Goal: Transaction & Acquisition: Purchase product/service

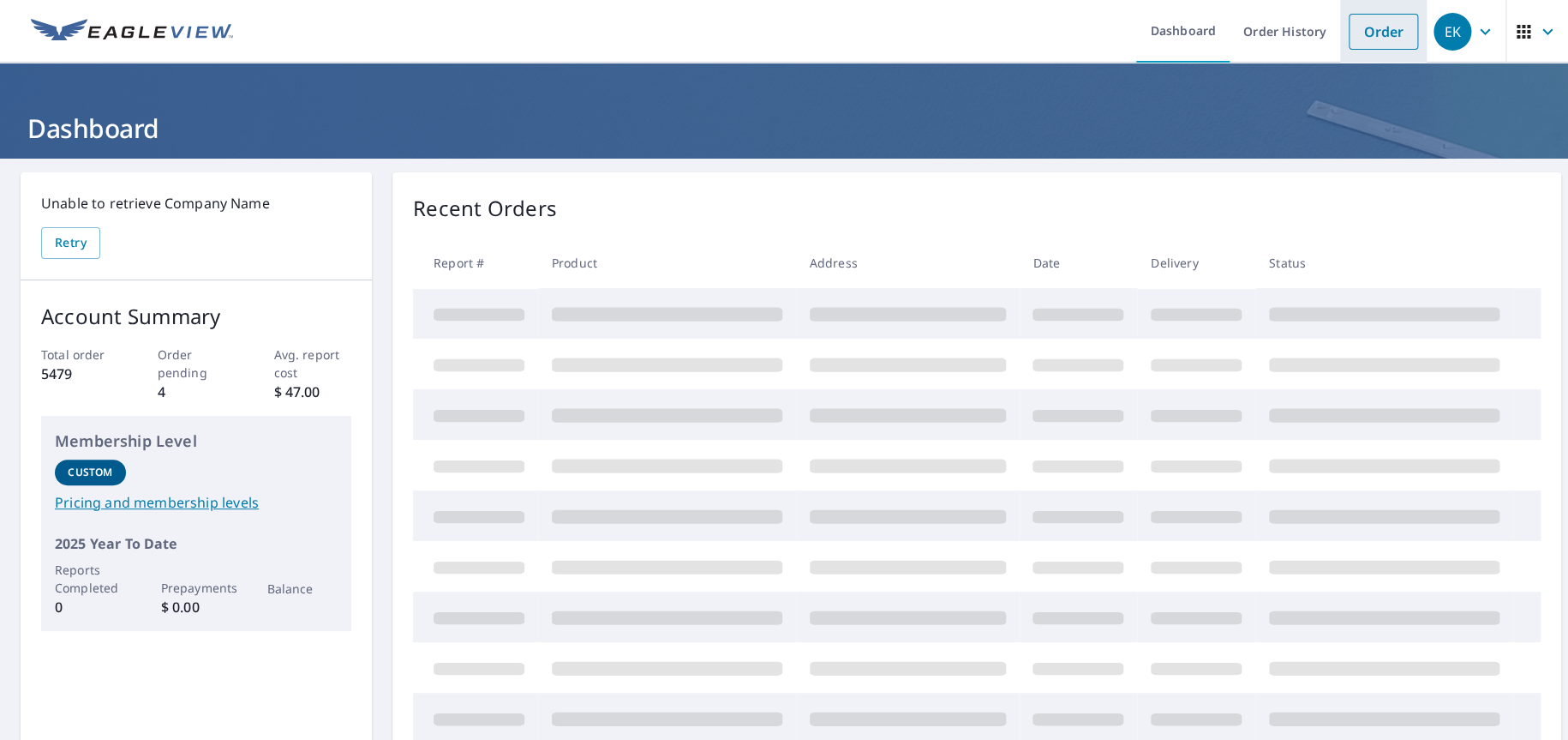
click at [1352, 14] on link "Order" at bounding box center [1384, 31] width 70 height 36
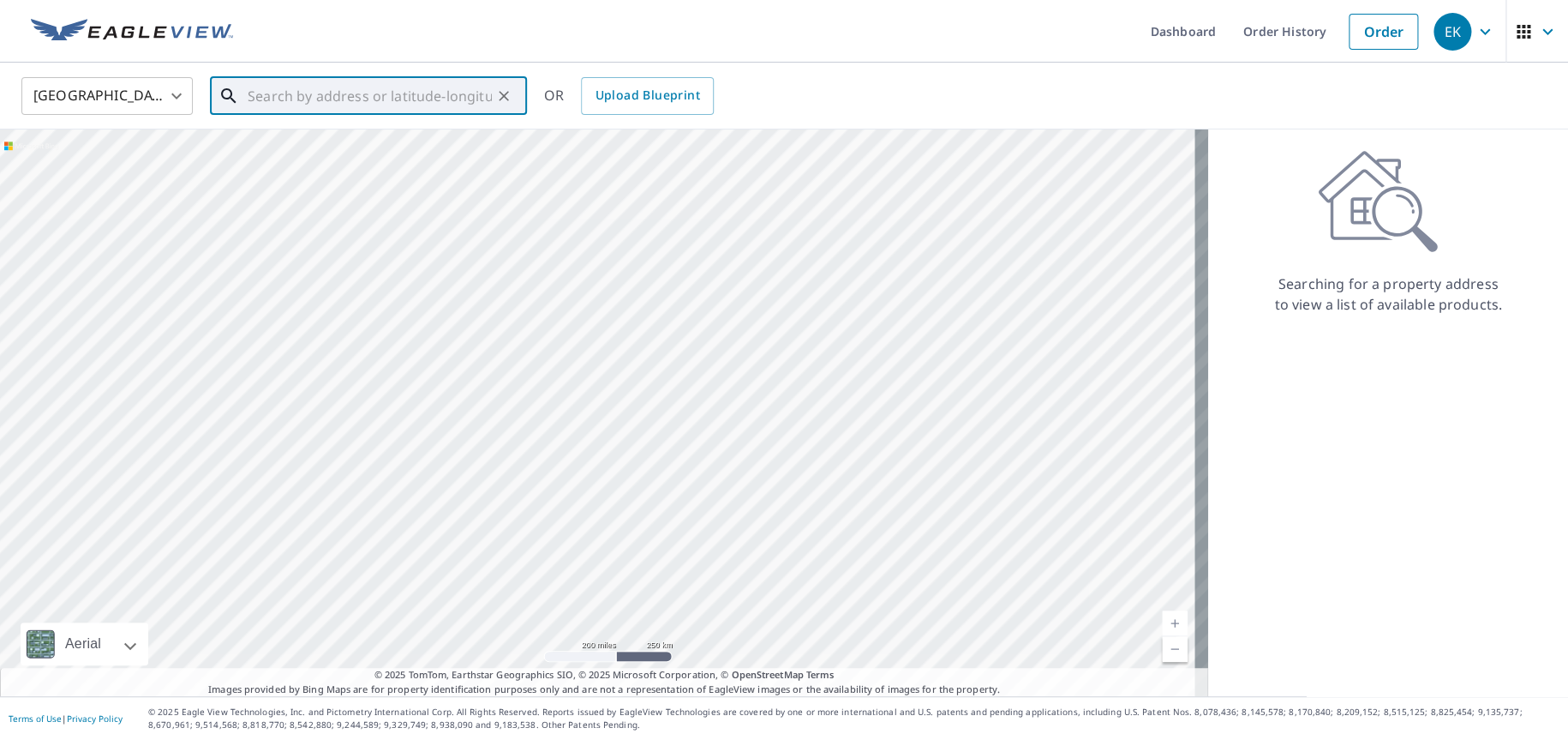
click at [283, 90] on input "text" at bounding box center [370, 96] width 245 height 48
click at [269, 165] on p "[PERSON_NAME], VA 22102" at bounding box center [379, 165] width 269 height 17
type input "[STREET_ADDRESS][PERSON_NAME]"
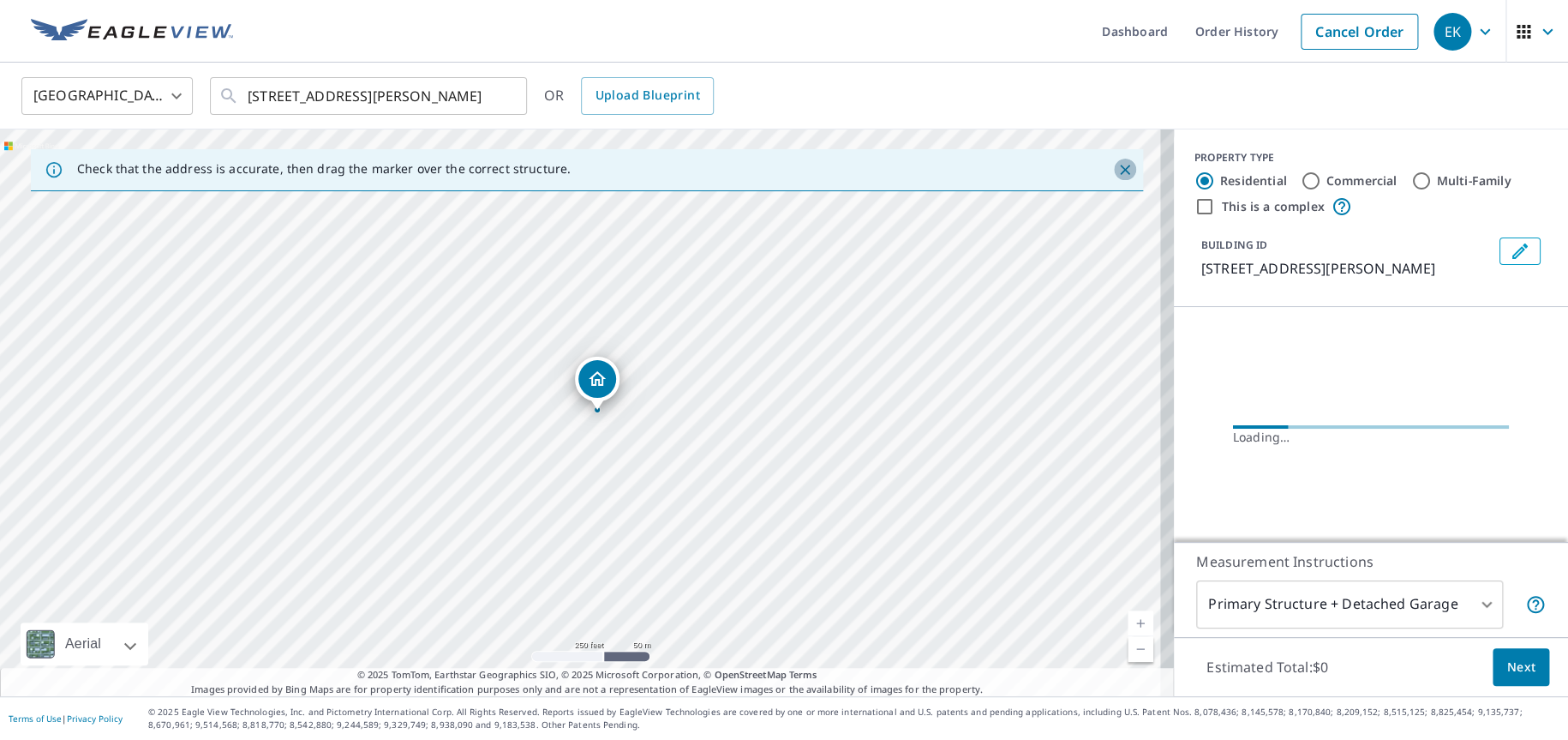
click at [1116, 166] on icon "Close" at bounding box center [1125, 170] width 17 height 17
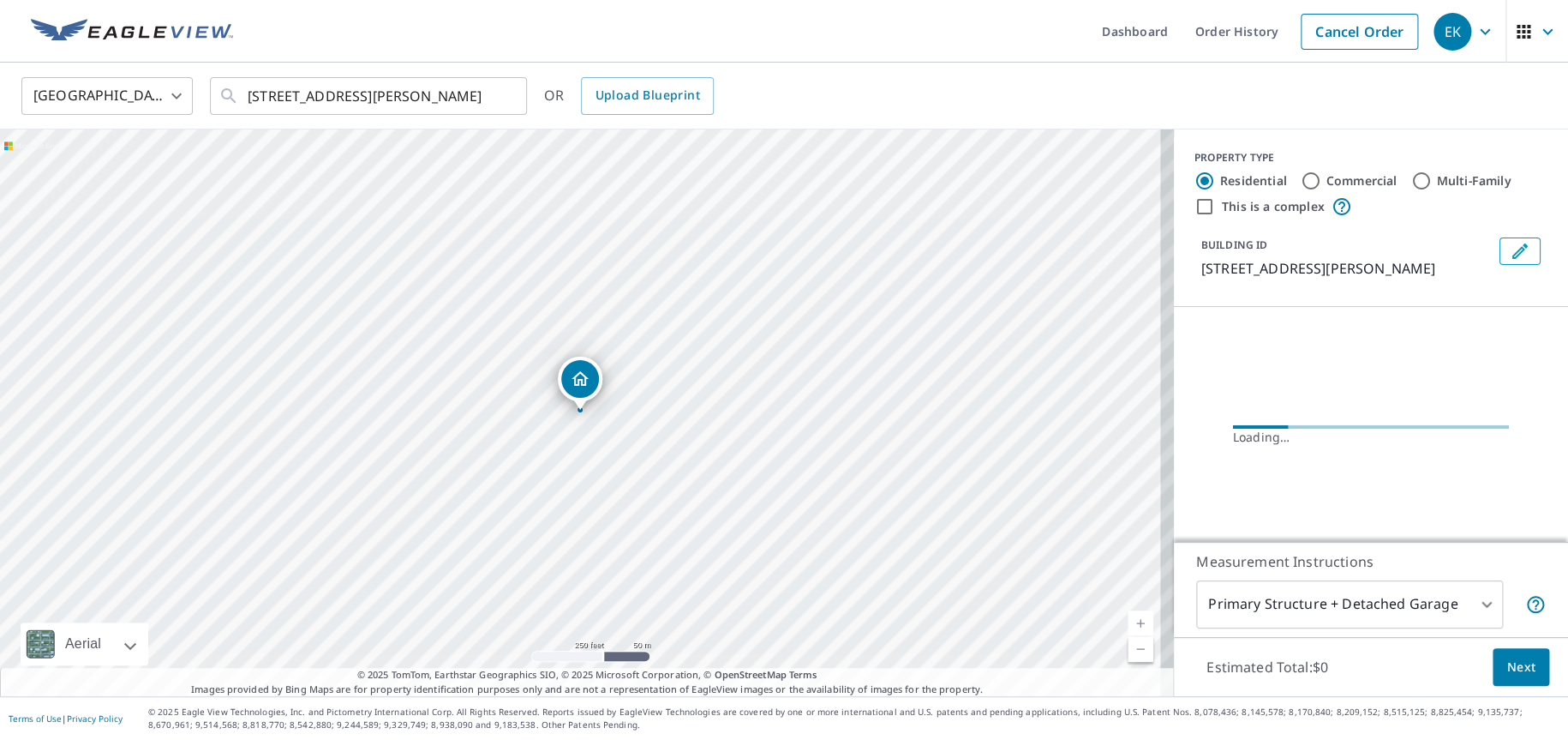
click at [1128, 622] on link "Current Level 17, Zoom In" at bounding box center [1141, 623] width 26 height 26
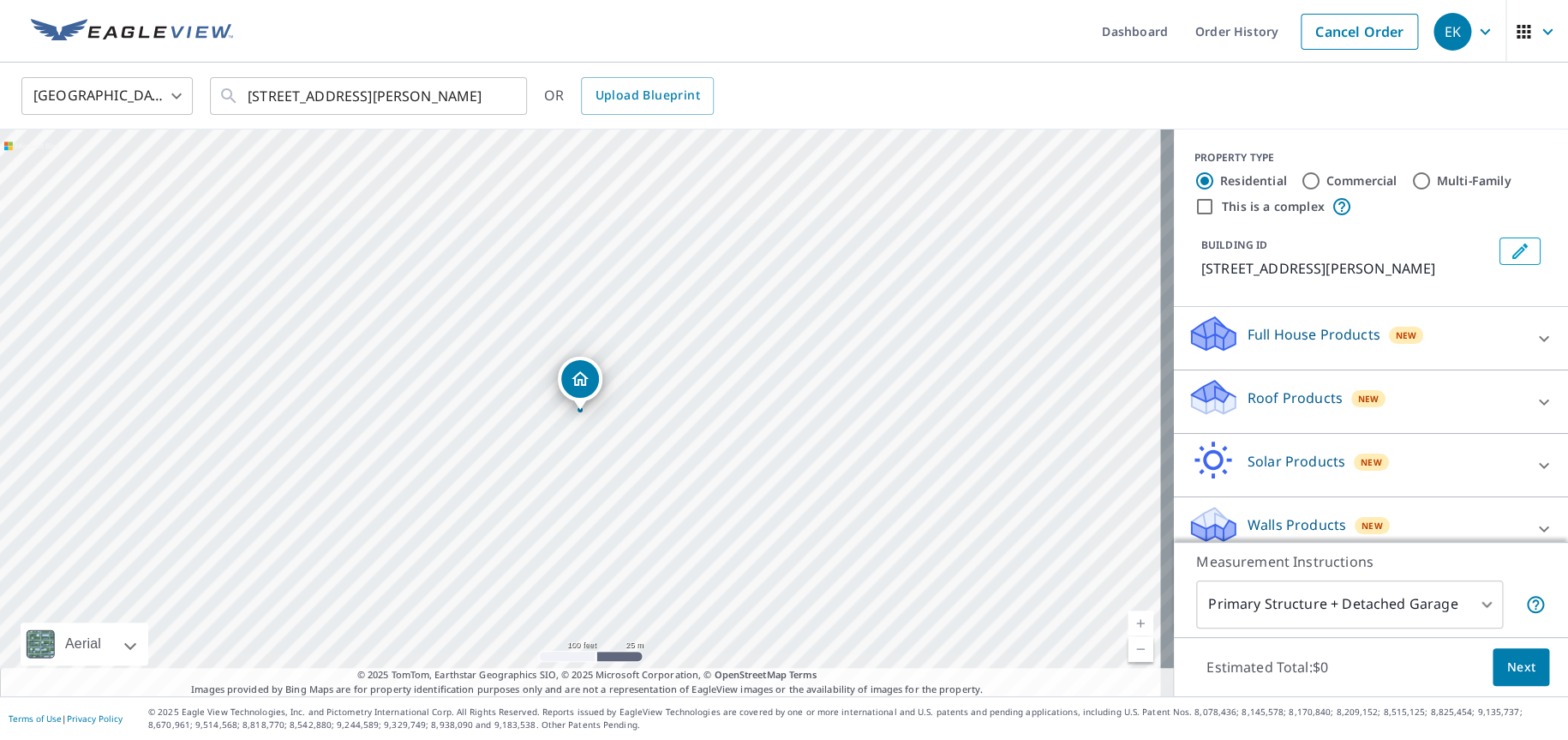
click at [1248, 391] on p "Roof Products" at bounding box center [1295, 398] width 95 height 21
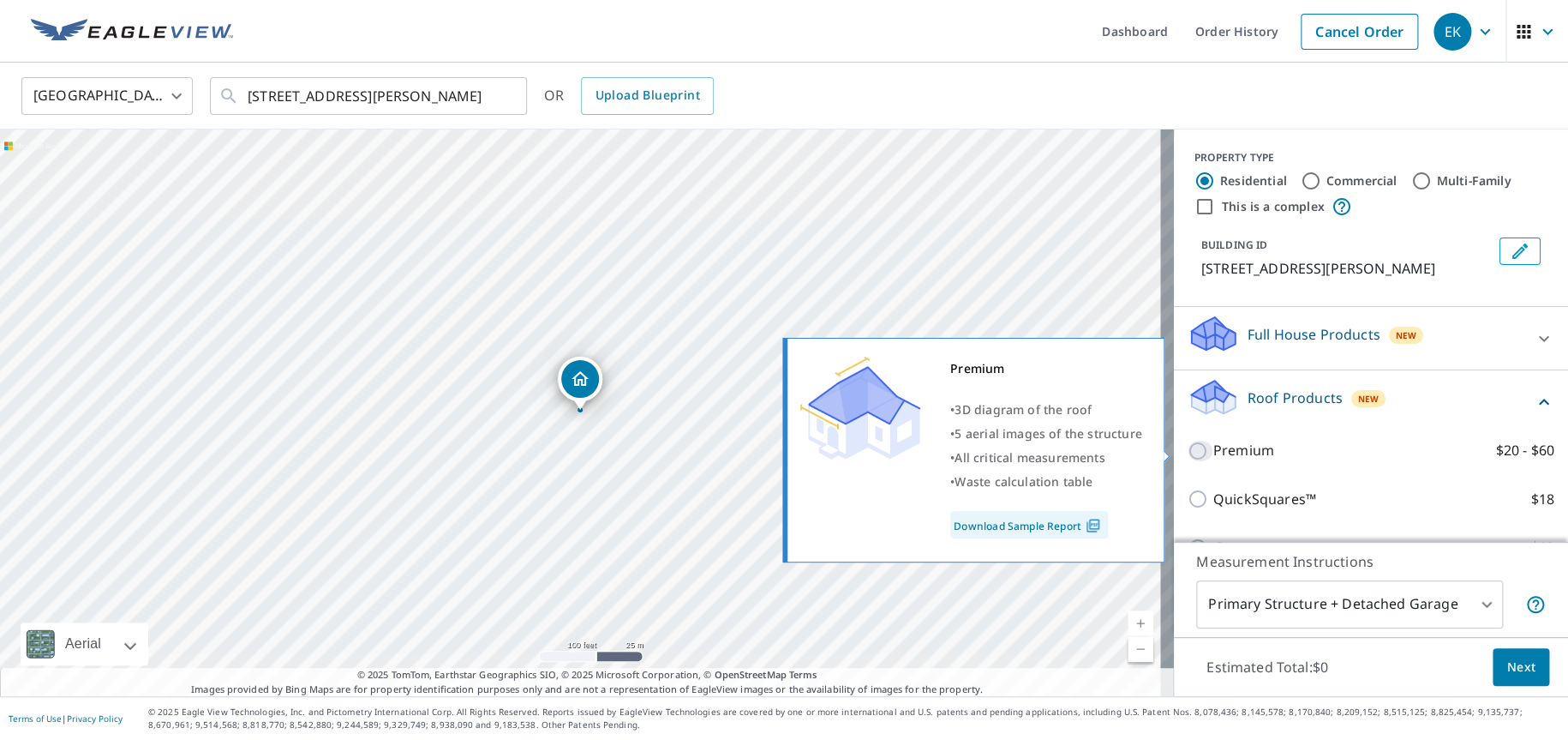
click at [1188, 445] on input "Premium $20 - $60" at bounding box center [1201, 451] width 26 height 21
checkbox input "true"
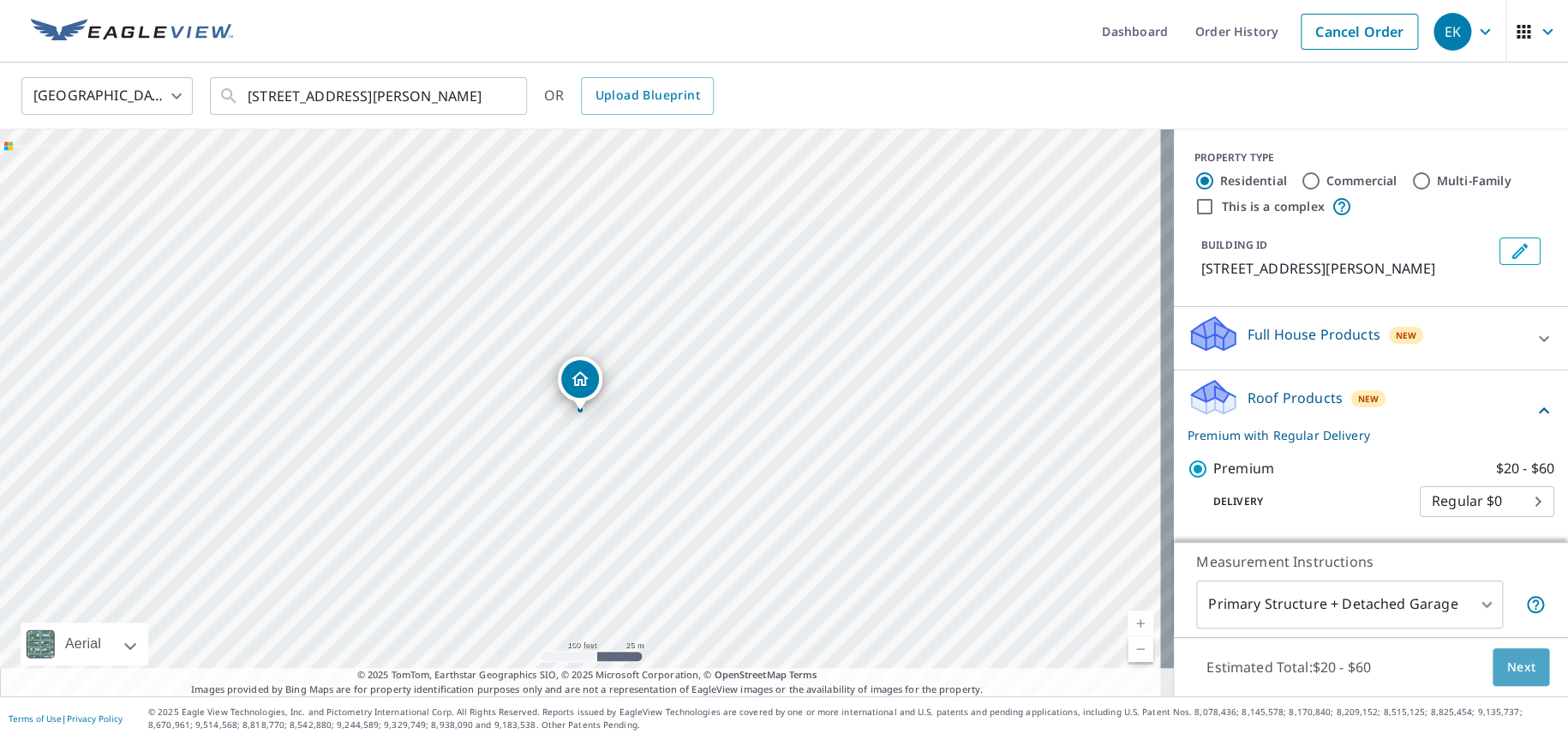
click at [1506, 658] on span "Next" at bounding box center [1520, 667] width 29 height 22
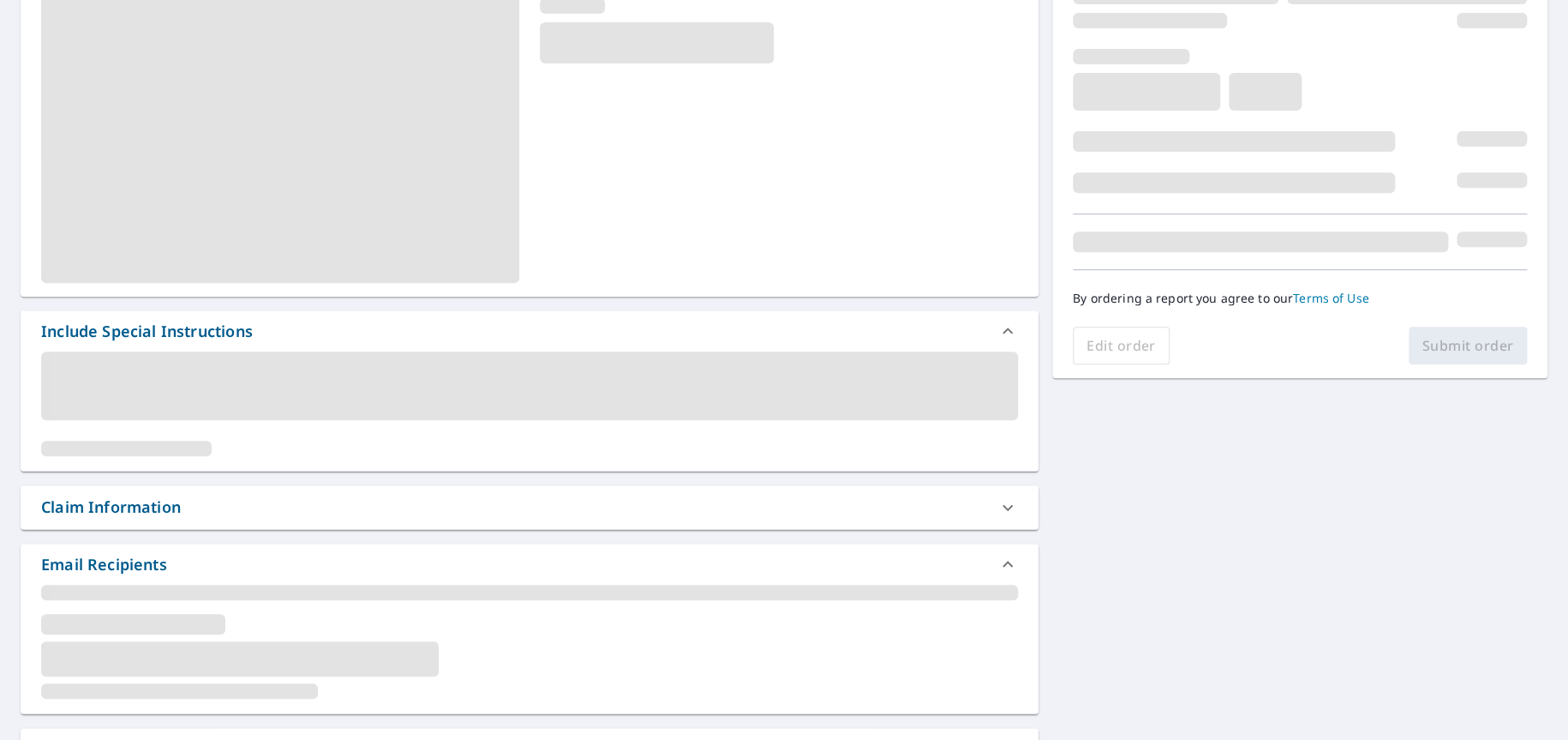
scroll to position [343, 0]
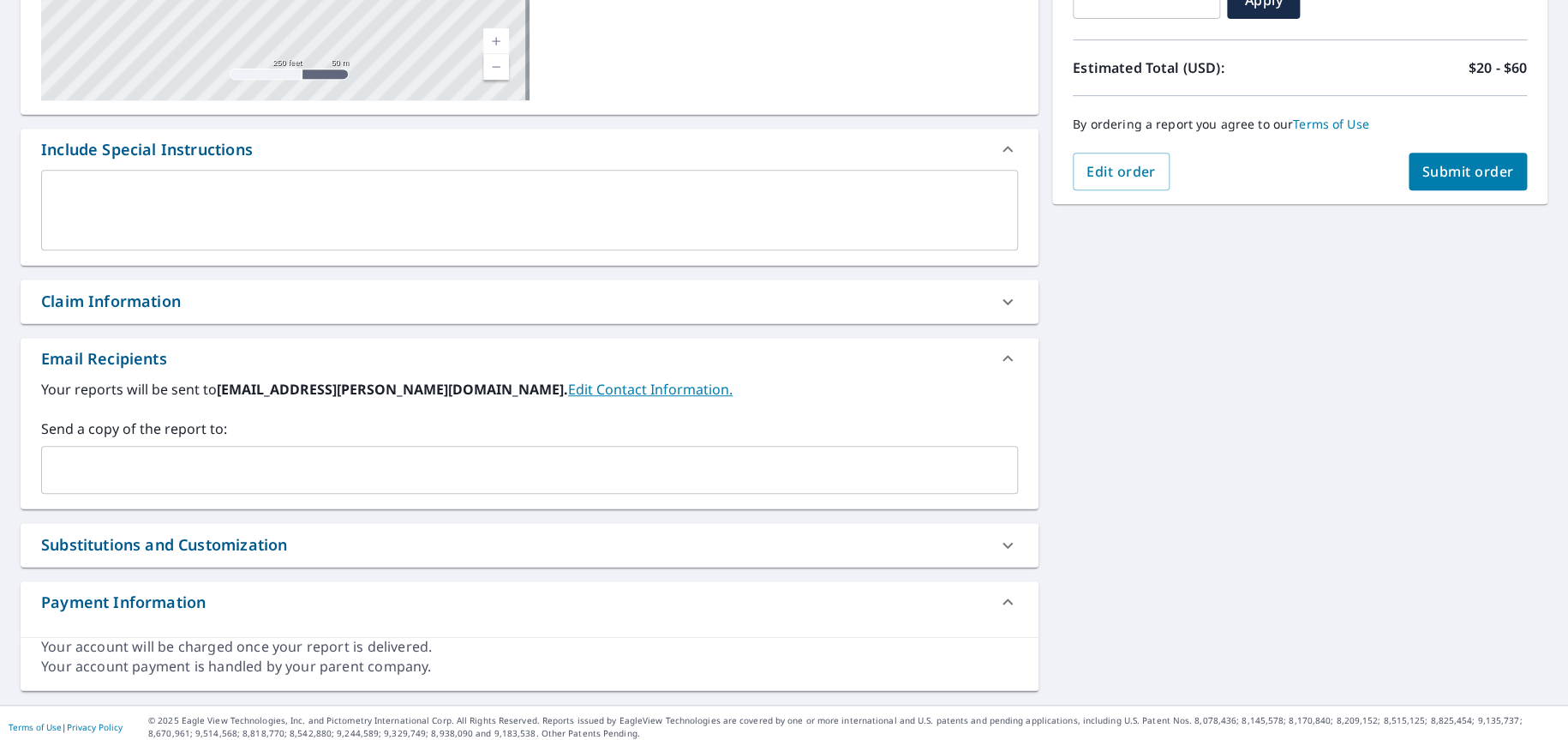
click at [95, 465] on input "text" at bounding box center [516, 469] width 935 height 32
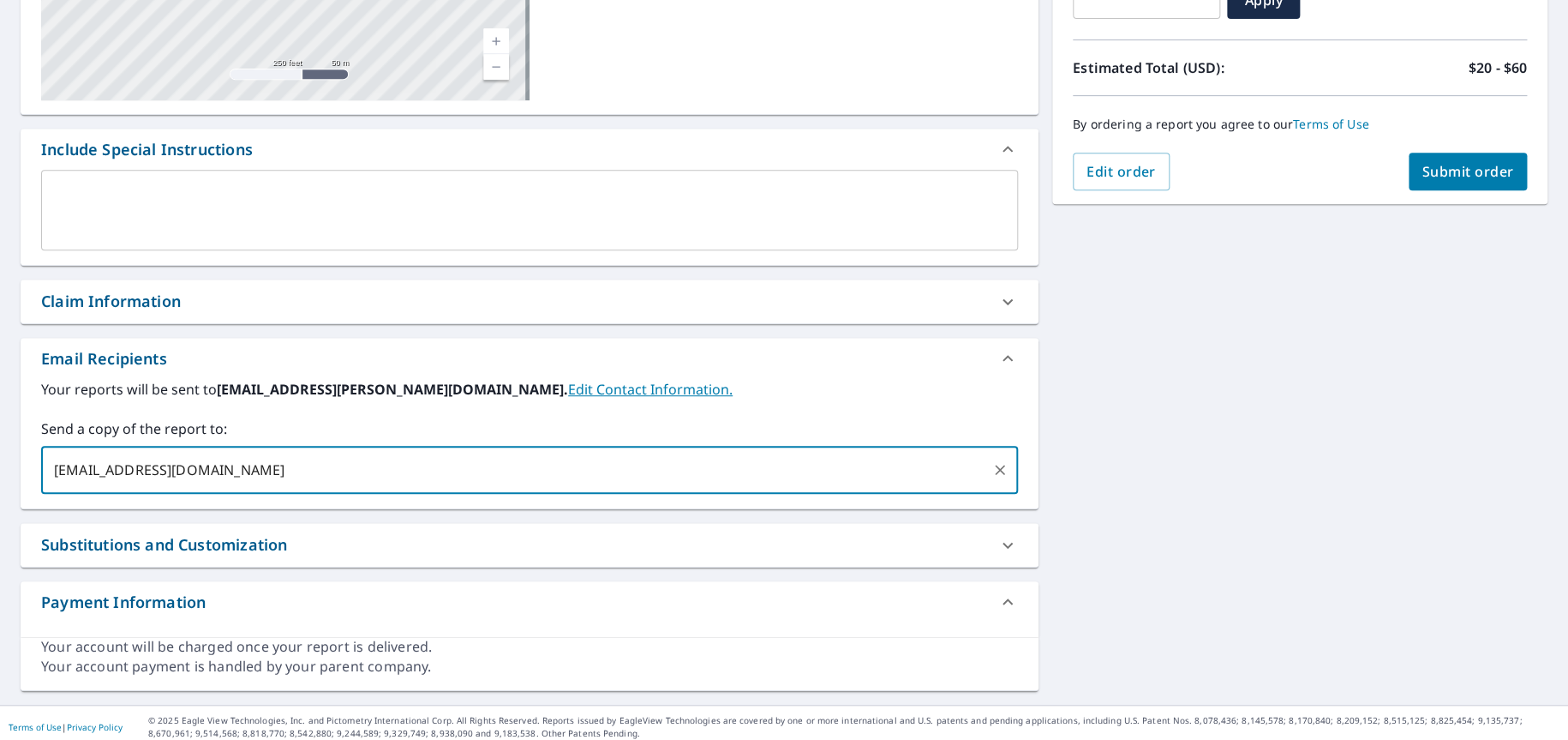
type input "[EMAIL_ADDRESS][DOMAIN_NAME]"
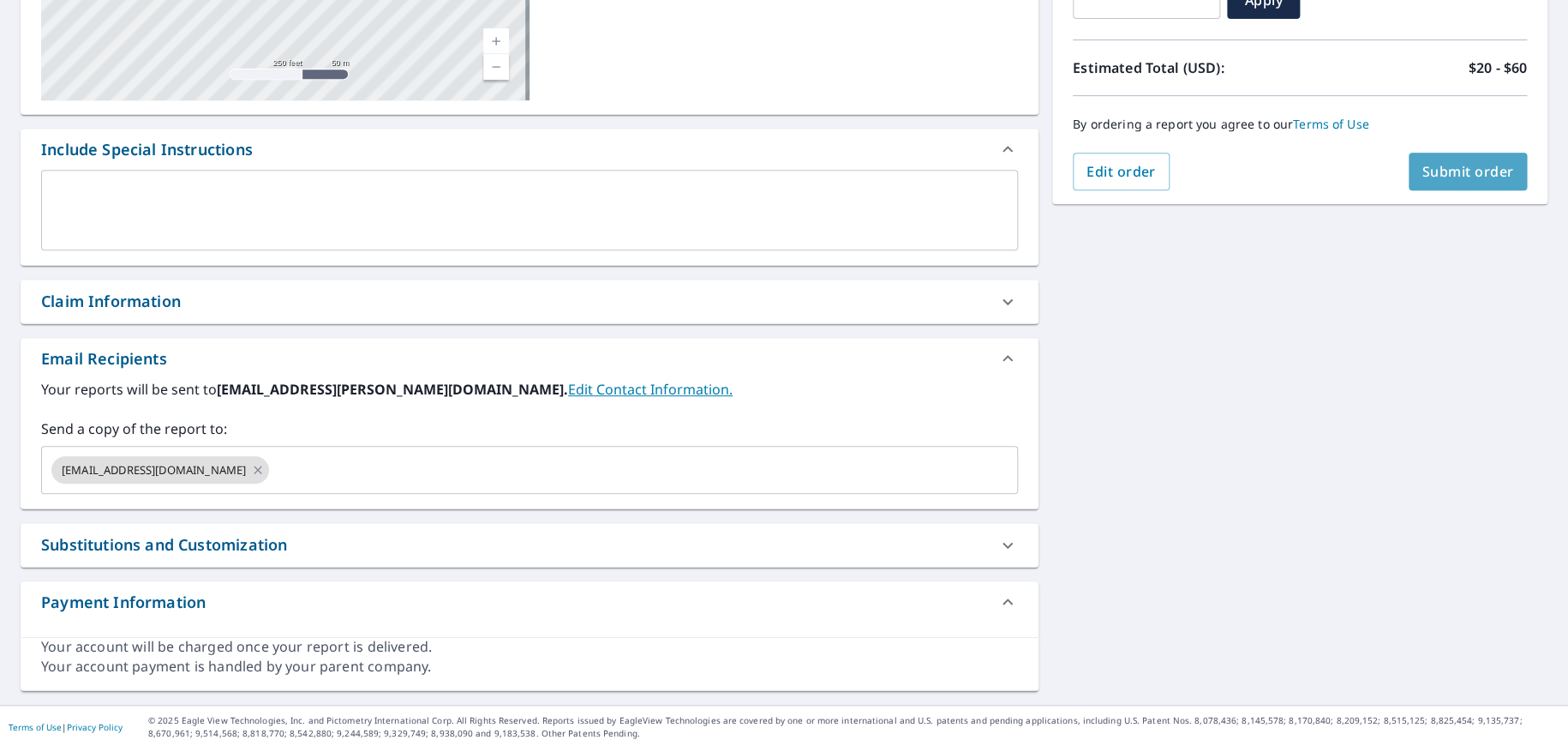
click at [1454, 162] on span "Submit order" at bounding box center [1468, 172] width 91 height 19
checkbox input "true"
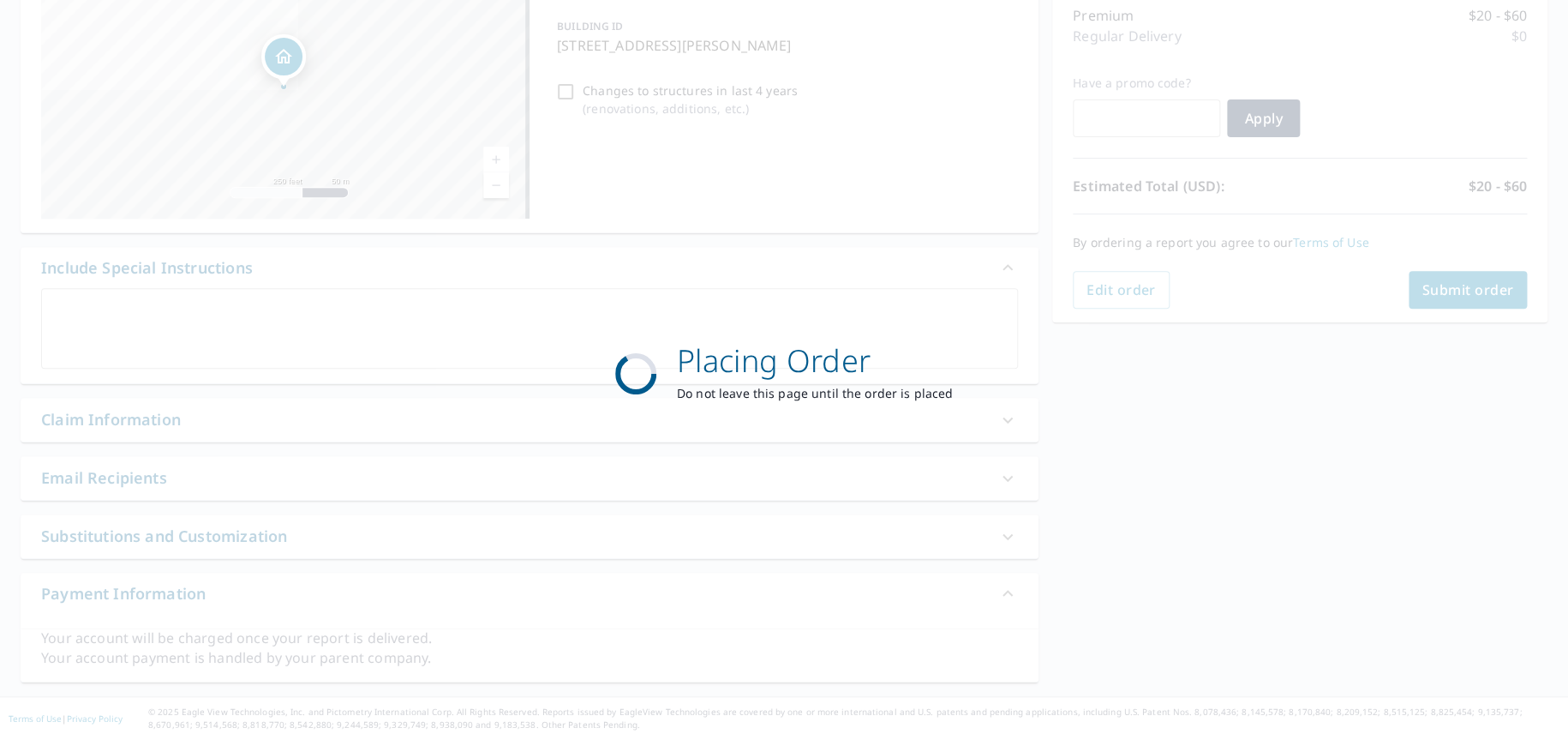
scroll to position [223, 0]
